Goal: Navigation & Orientation: Find specific page/section

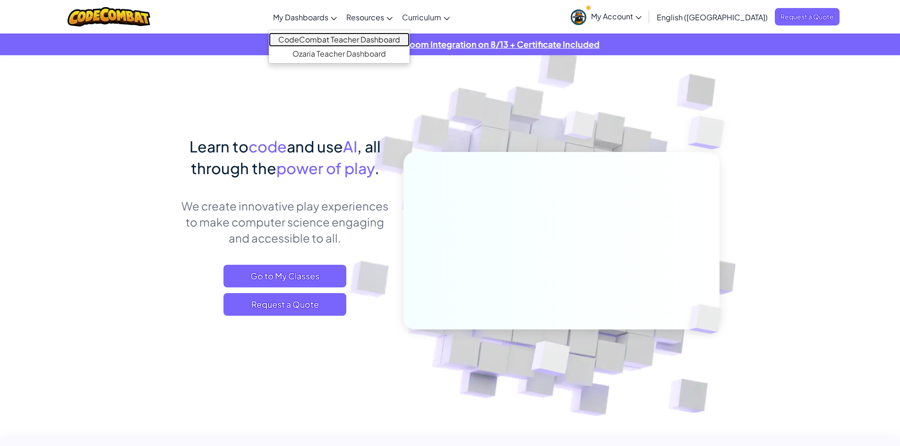
click at [354, 34] on link "CodeCombat Teacher Dashboard" at bounding box center [339, 40] width 141 height 14
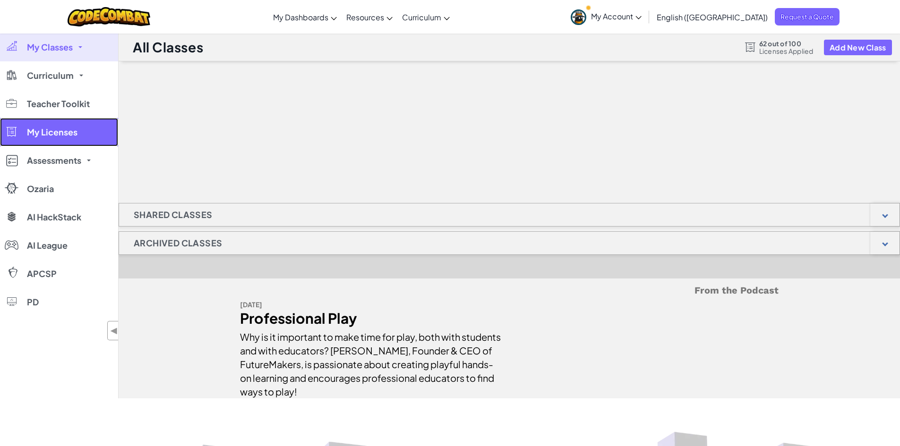
click at [68, 136] on span "My Licenses" at bounding box center [52, 132] width 51 height 9
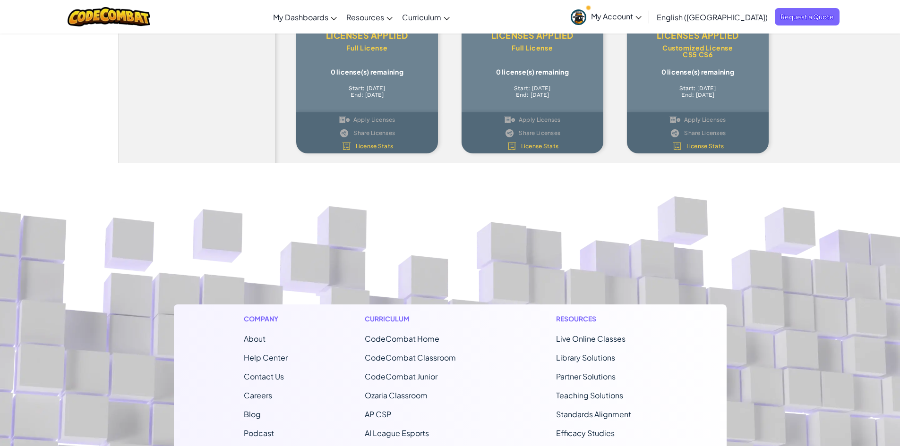
scroll to position [1031, 0]
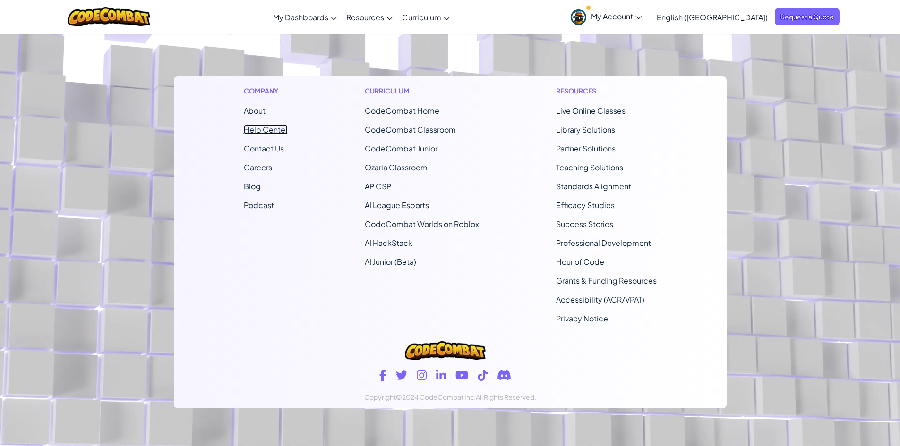
click at [256, 128] on link "Help Center" at bounding box center [266, 130] width 44 height 10
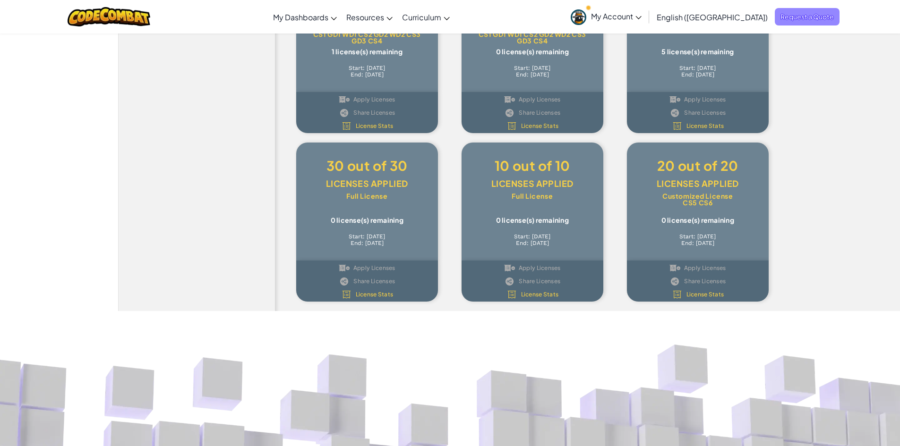
scroll to position [653, 0]
